Goal: Use online tool/utility: Utilize a website feature to perform a specific function

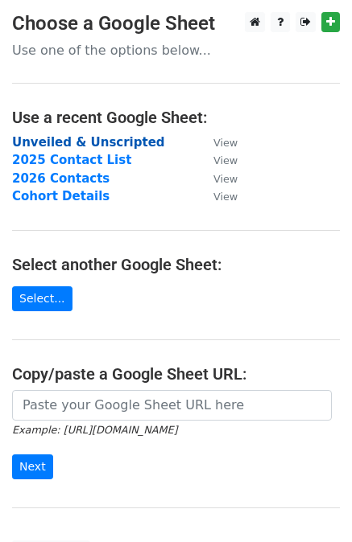
click at [119, 146] on strong "Unveiled & Unscripted" at bounding box center [88, 142] width 153 height 14
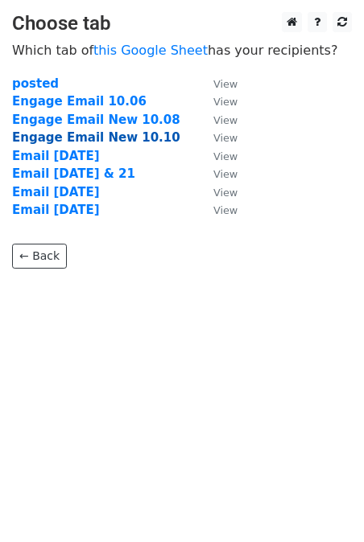
click at [102, 134] on strong "Engage Email New 10.10" at bounding box center [96, 137] width 168 height 14
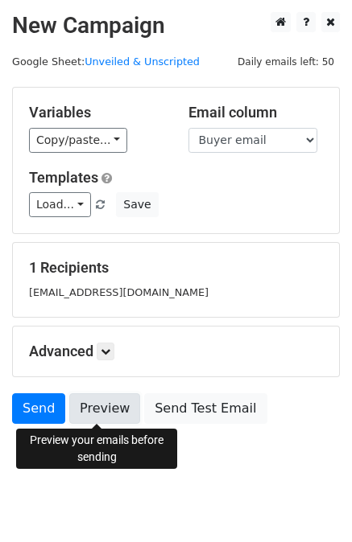
click at [89, 407] on link "Preview" at bounding box center [104, 408] width 71 height 31
